Goal: Information Seeking & Learning: Learn about a topic

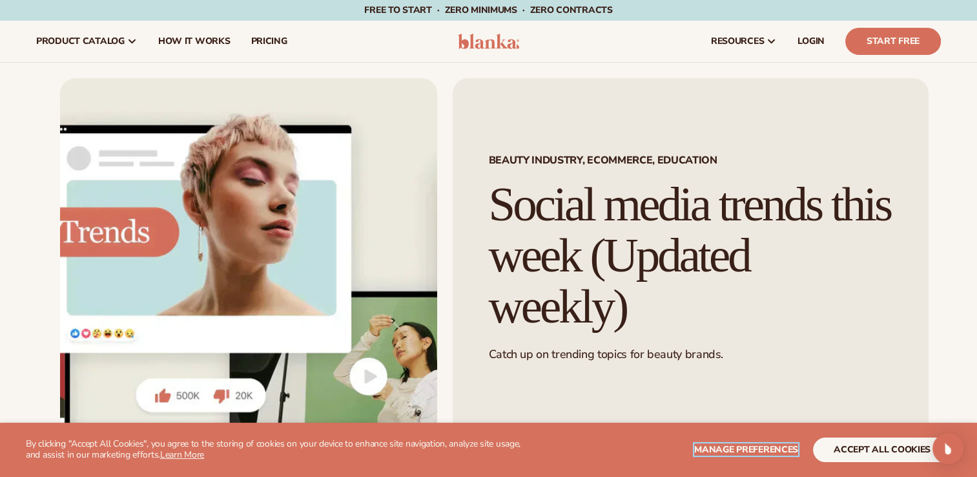
click at [767, 447] on span "Manage preferences" at bounding box center [746, 449] width 104 height 12
click at [719, 451] on span "Manage preferences" at bounding box center [746, 449] width 104 height 12
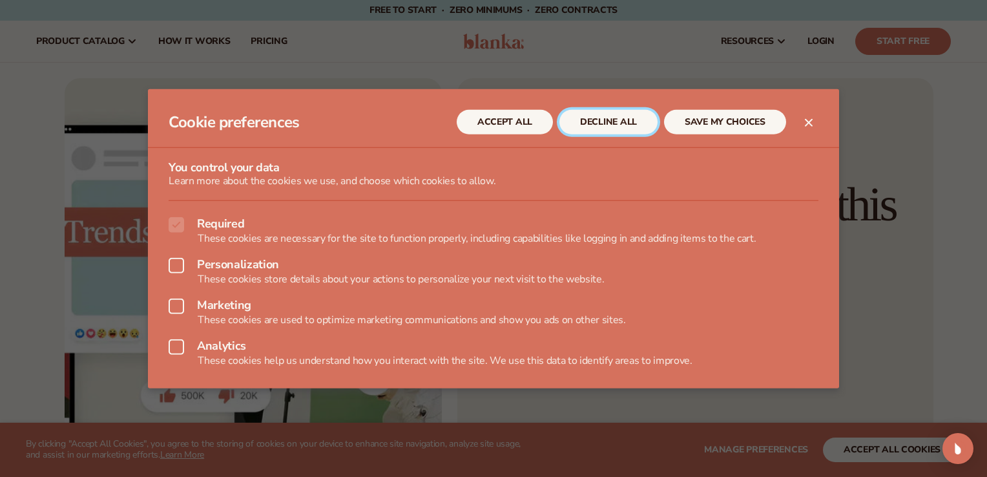
click at [593, 125] on button "DECLINE ALL" at bounding box center [608, 122] width 98 height 25
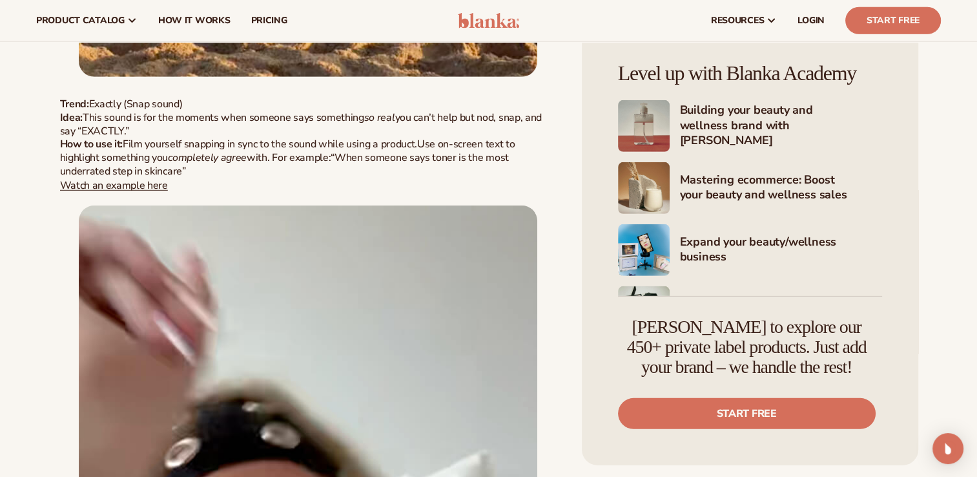
scroll to position [8688, 0]
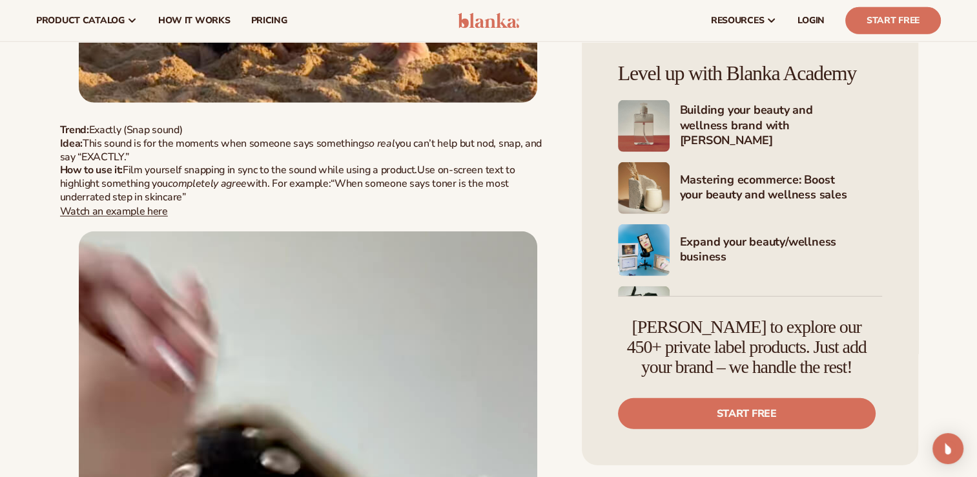
click at [129, 208] on link "Watch an example here" at bounding box center [114, 210] width 108 height 14
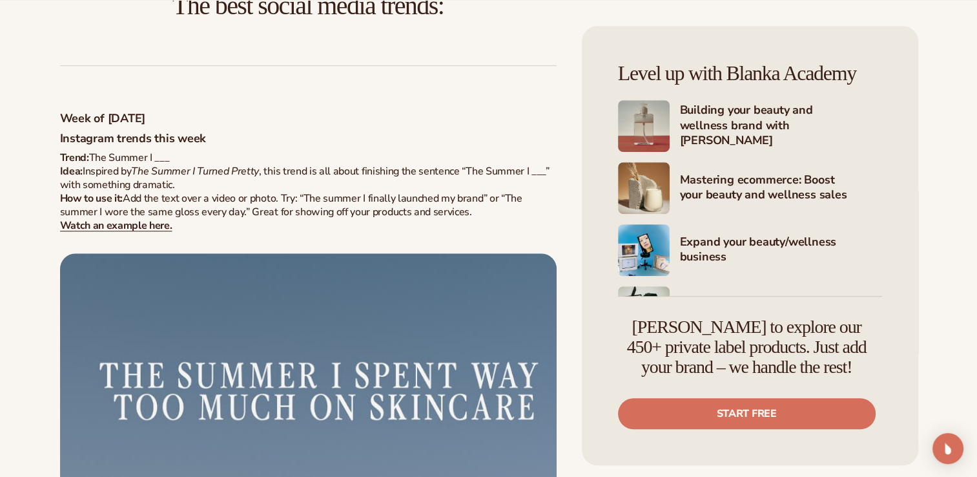
scroll to position [827, 0]
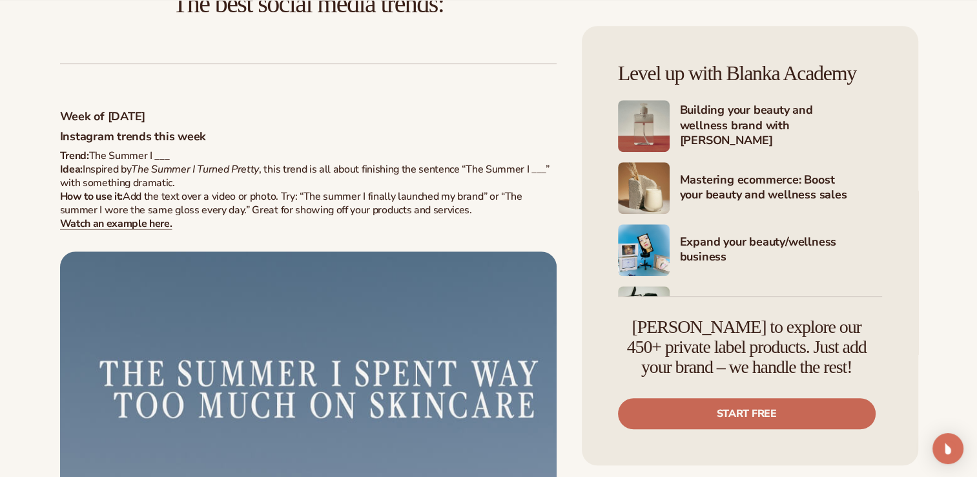
click at [803, 411] on link "Start free" at bounding box center [747, 413] width 258 height 31
click at [774, 420] on link "Start free" at bounding box center [747, 413] width 258 height 31
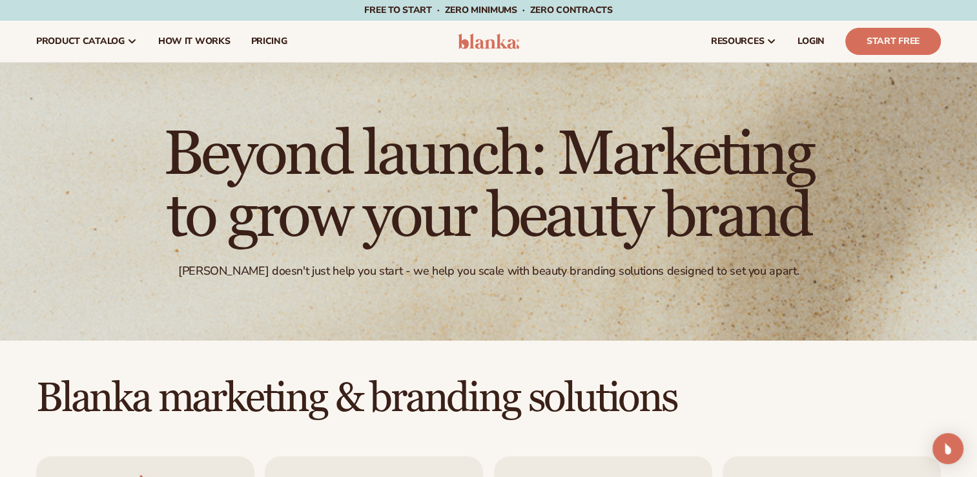
click at [609, 283] on div "Beyond launch: Marketing to grow your beauty brand Blanka doesn't just help you…" at bounding box center [488, 202] width 977 height 278
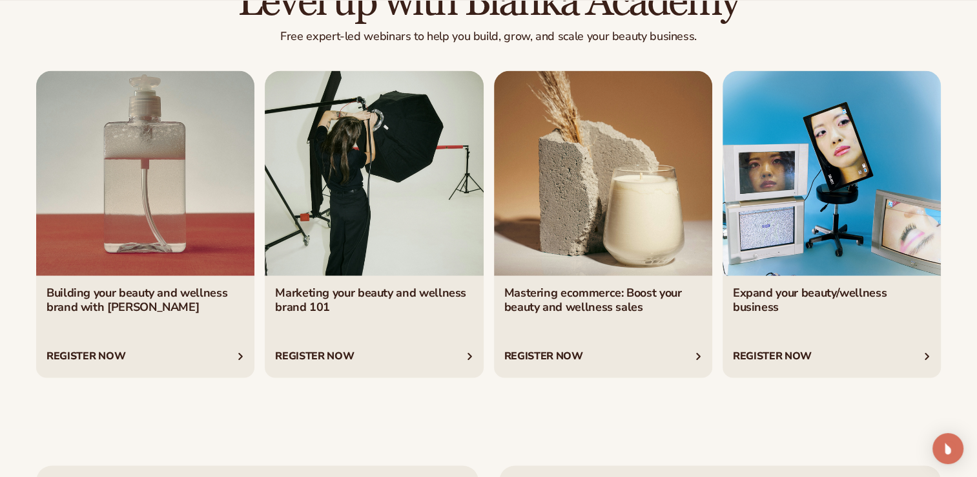
scroll to position [2325, 0]
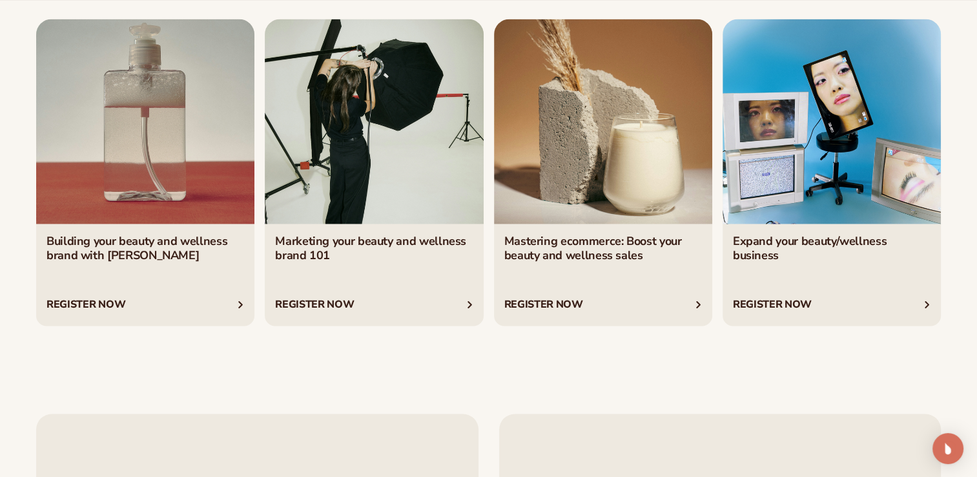
click at [524, 302] on link "3 / 4" at bounding box center [603, 172] width 218 height 307
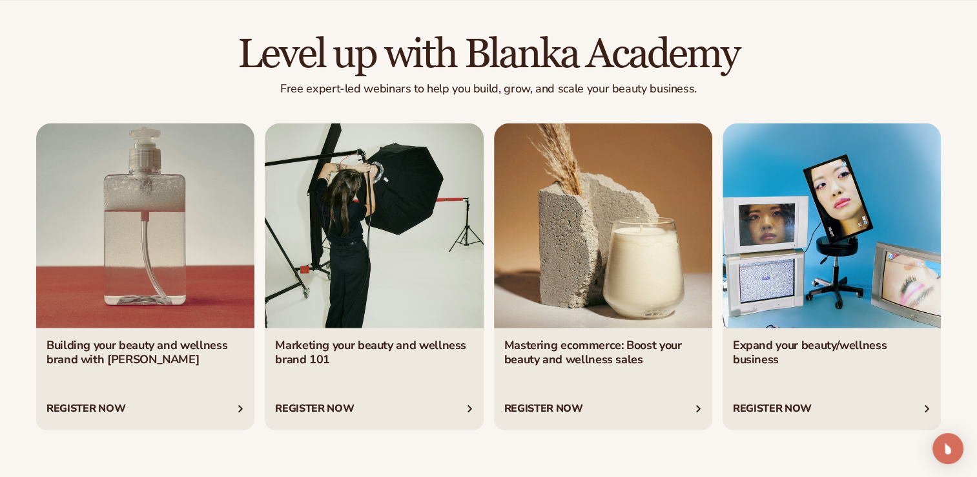
scroll to position [2260, 0]
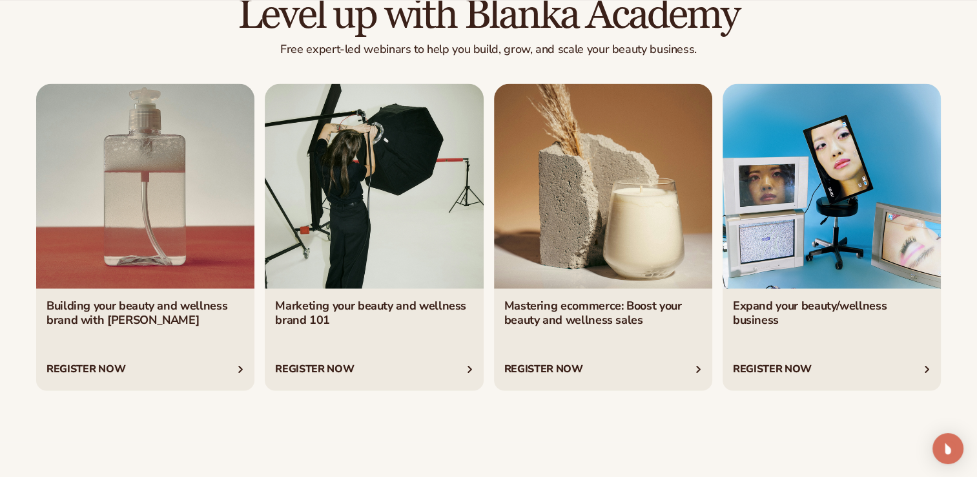
click at [561, 366] on link "3 / 4" at bounding box center [603, 236] width 218 height 307
